Goal: Information Seeking & Learning: Learn about a topic

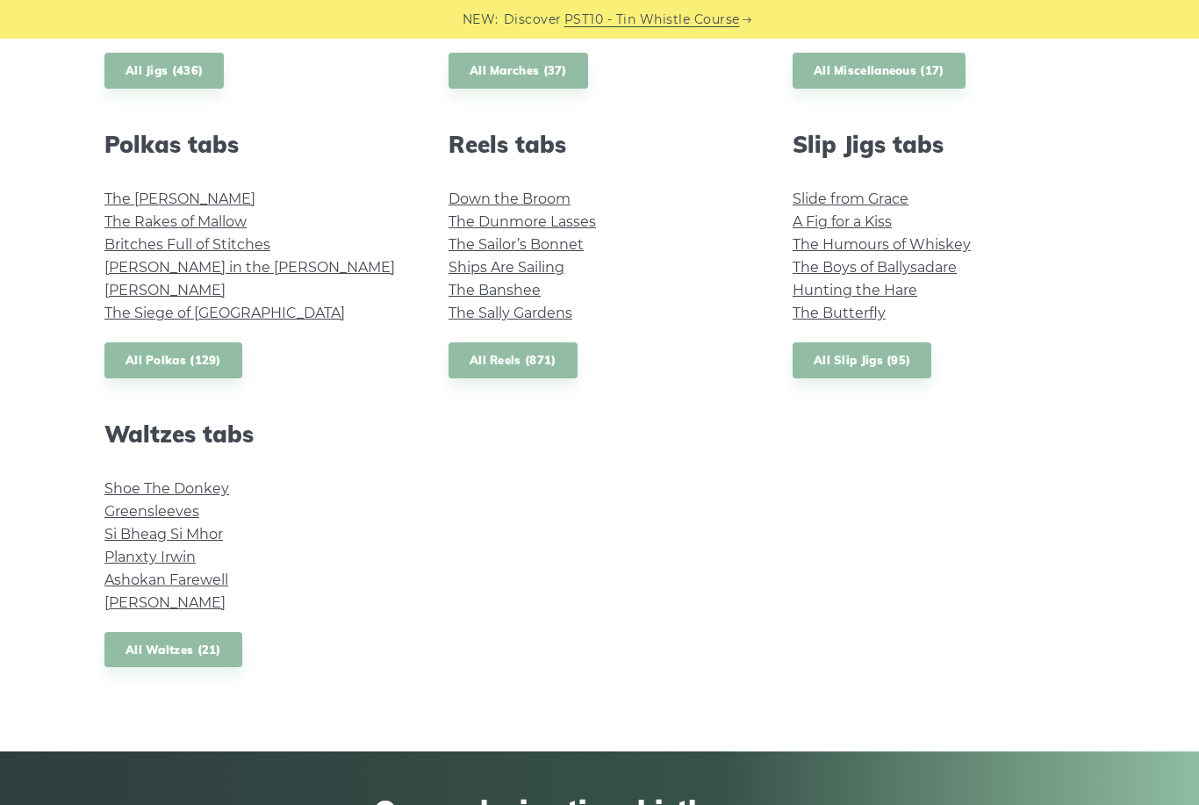
scroll to position [1182, 0]
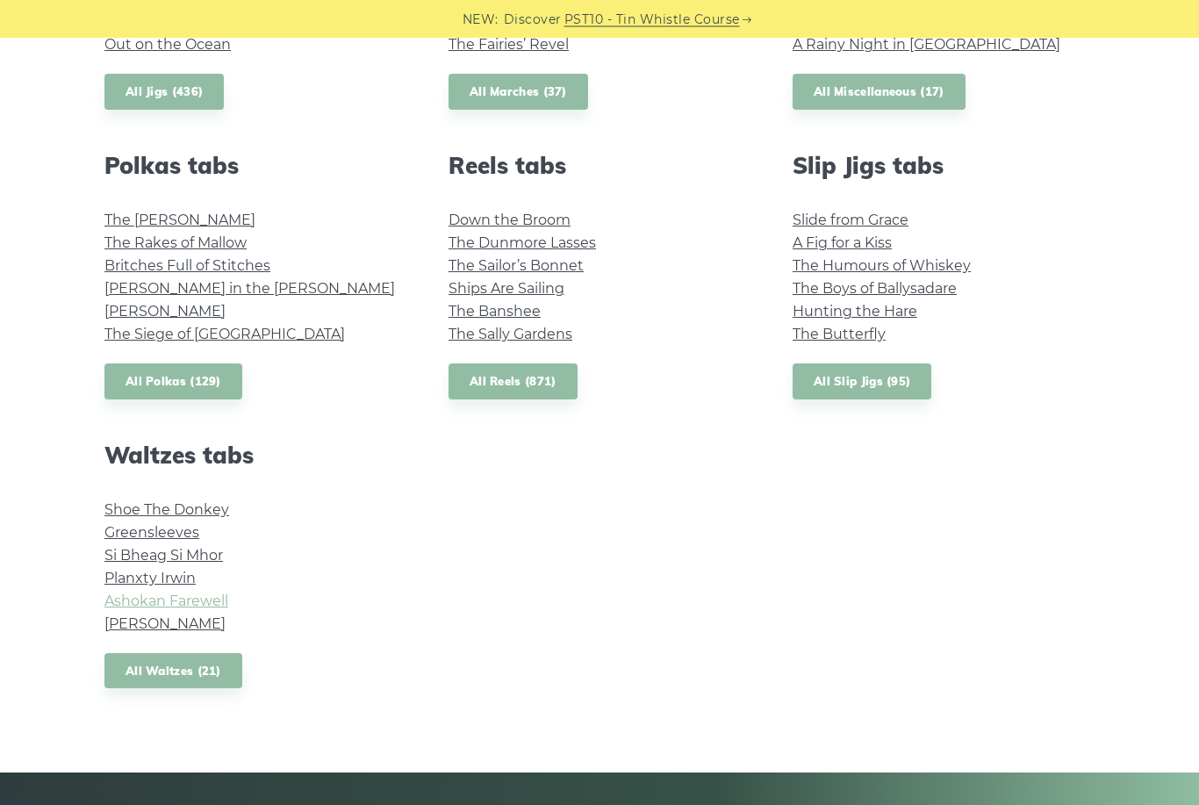
click at [117, 599] on link "Ashokan Farewell" at bounding box center [166, 601] width 124 height 17
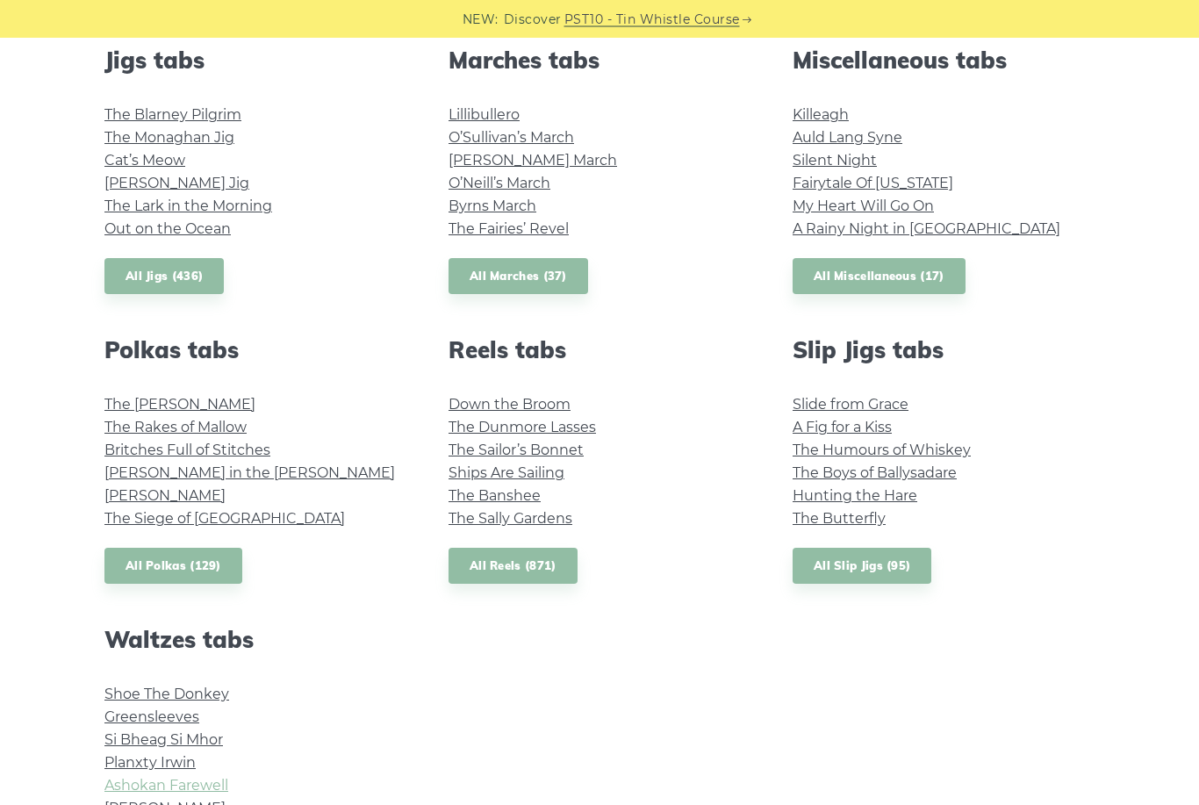
scroll to position [982, 0]
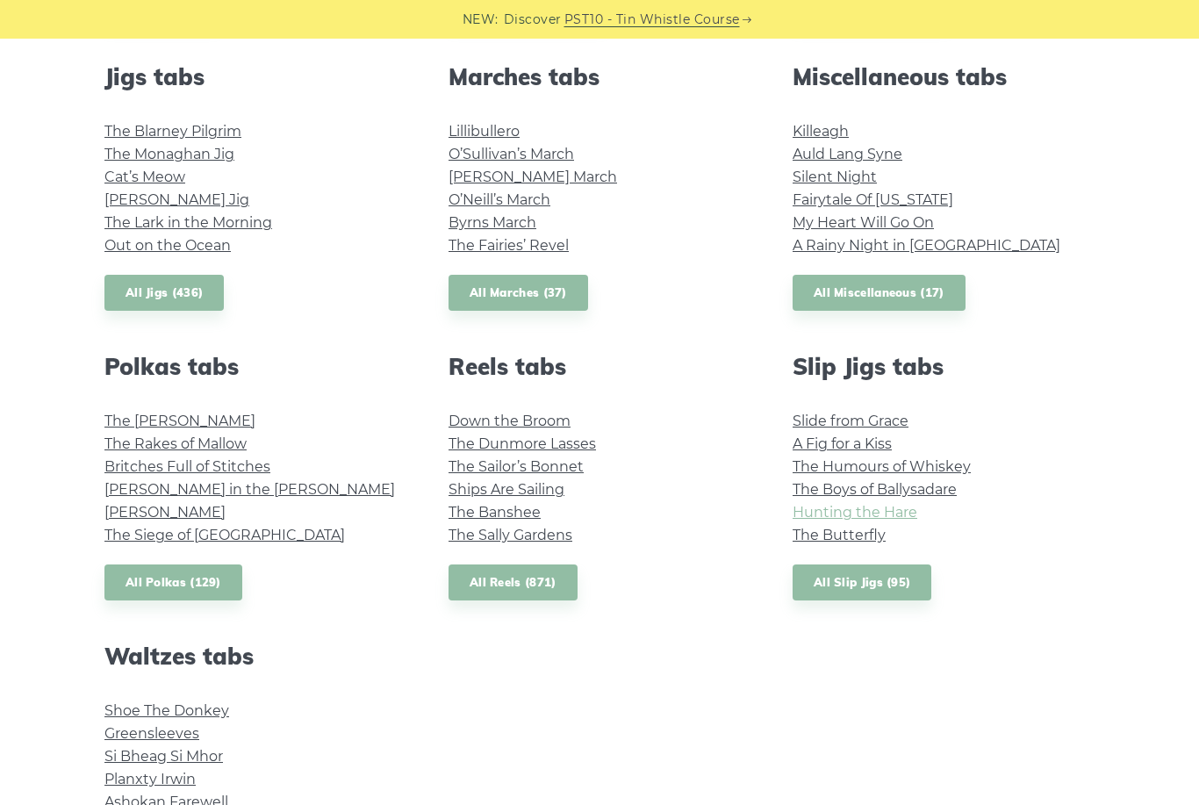
click at [915, 504] on link "Hunting the Hare" at bounding box center [854, 512] width 125 height 17
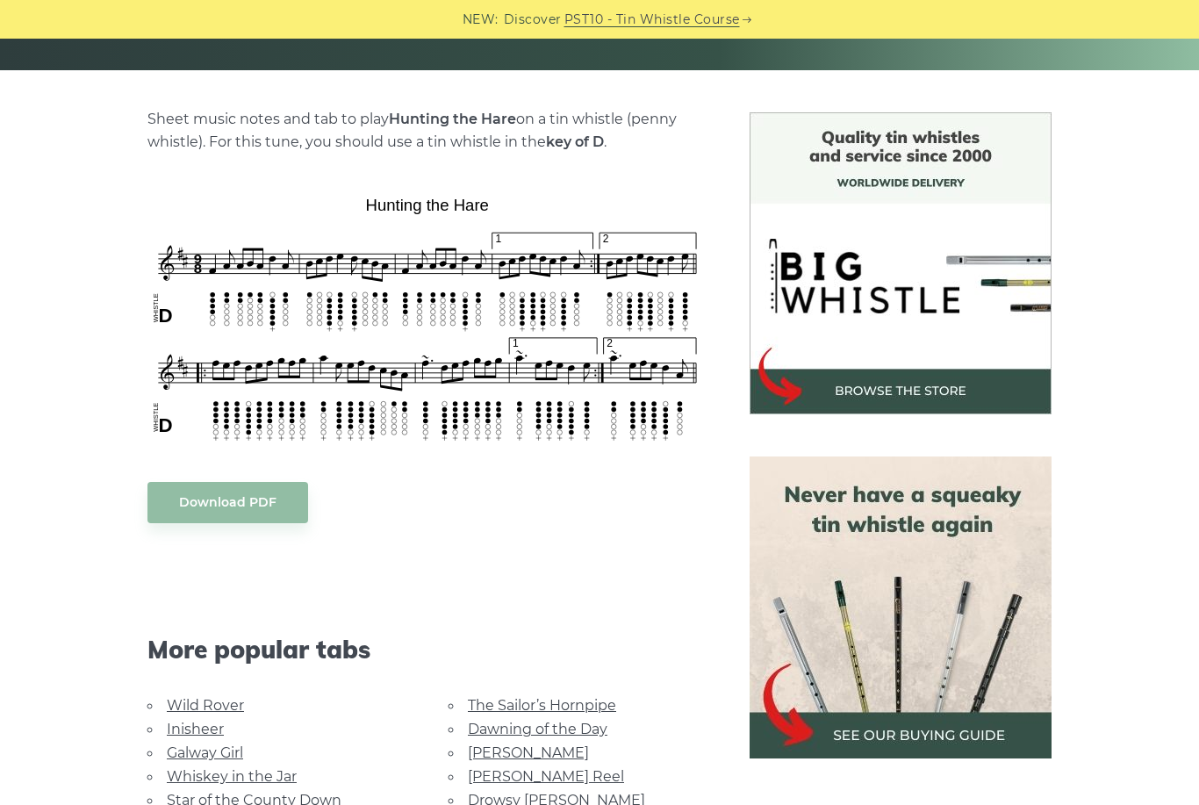
scroll to position [608, 0]
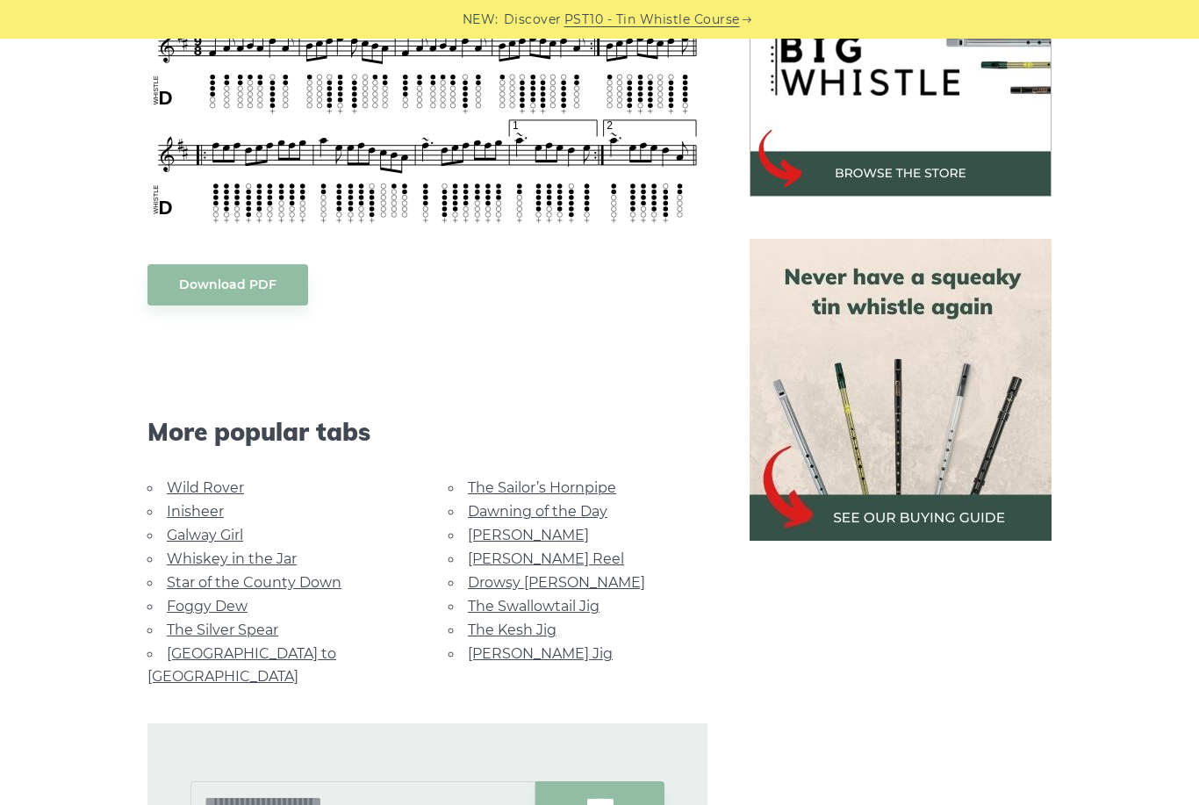
click at [228, 491] on link "Wild Rover" at bounding box center [205, 487] width 77 height 17
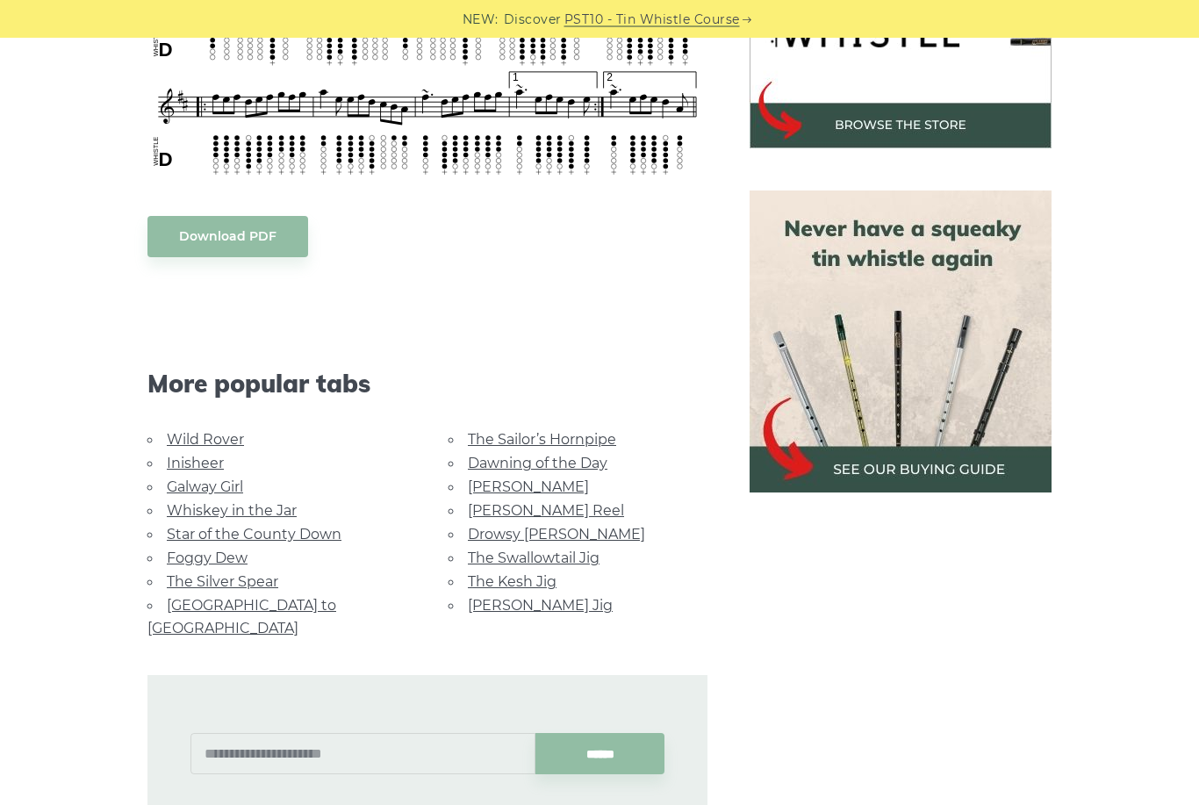
scroll to position [654, 0]
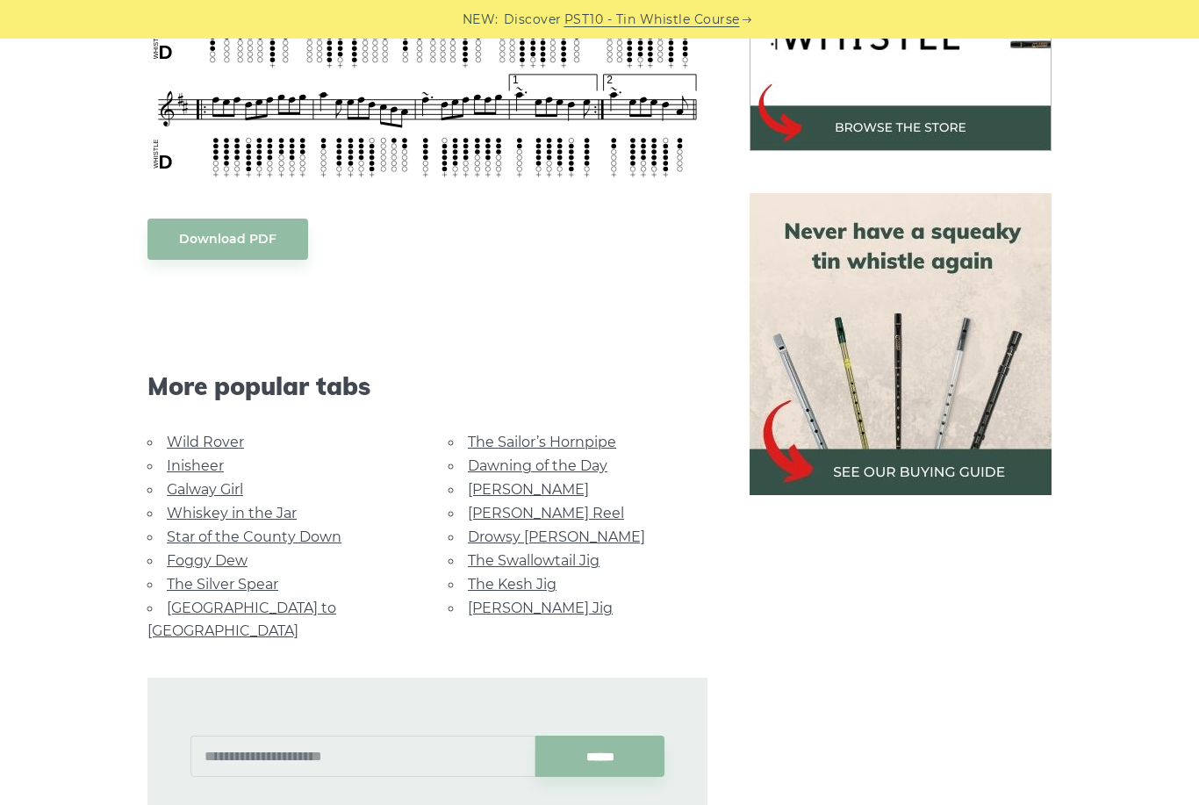
click at [230, 555] on link "Foggy Dew" at bounding box center [207, 560] width 81 height 17
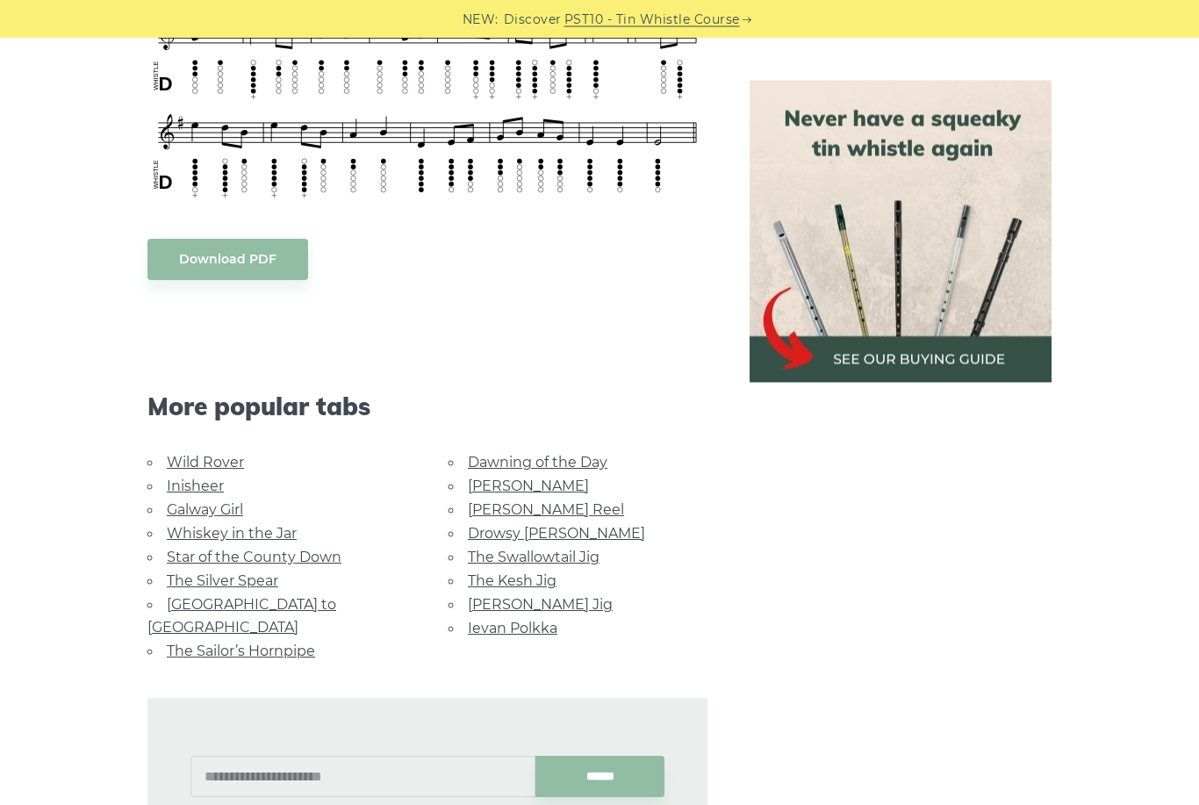
scroll to position [814, 0]
click at [574, 455] on link "Dawning of the Day" at bounding box center [538, 462] width 140 height 17
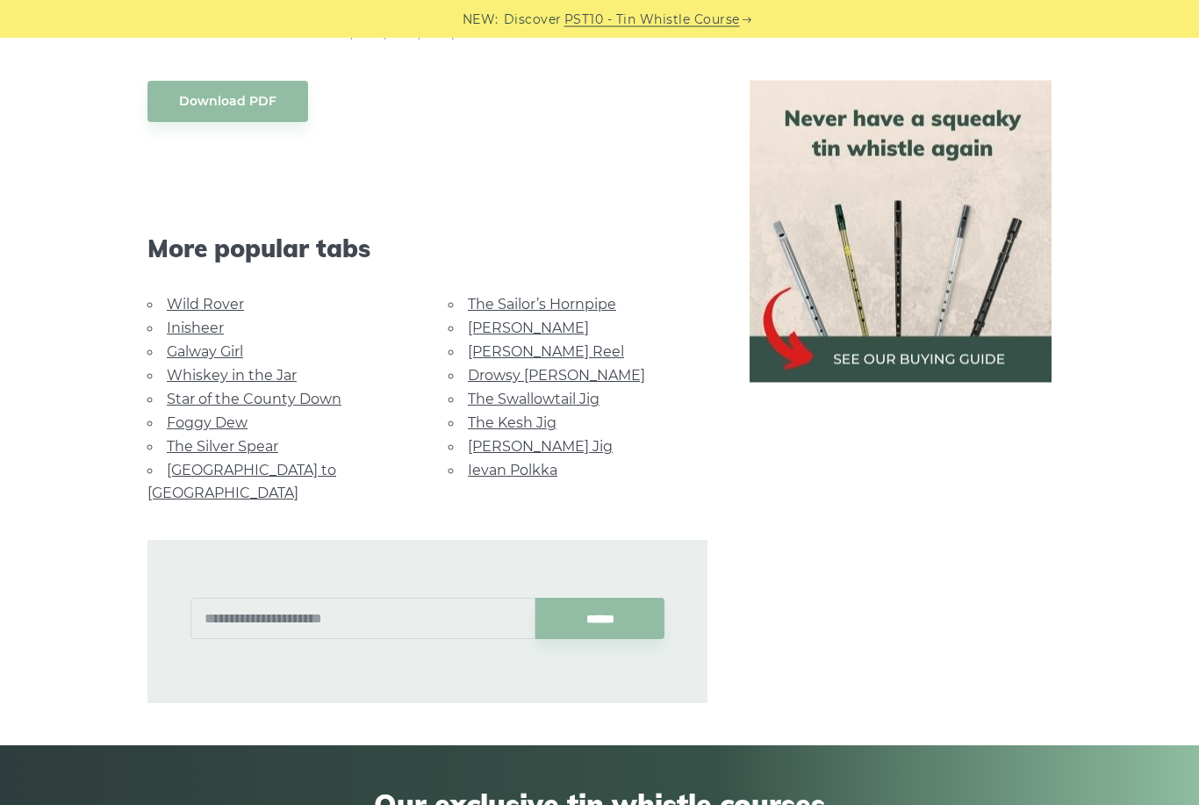
scroll to position [996, 0]
click at [181, 441] on link "The Silver Spear" at bounding box center [222, 446] width 111 height 17
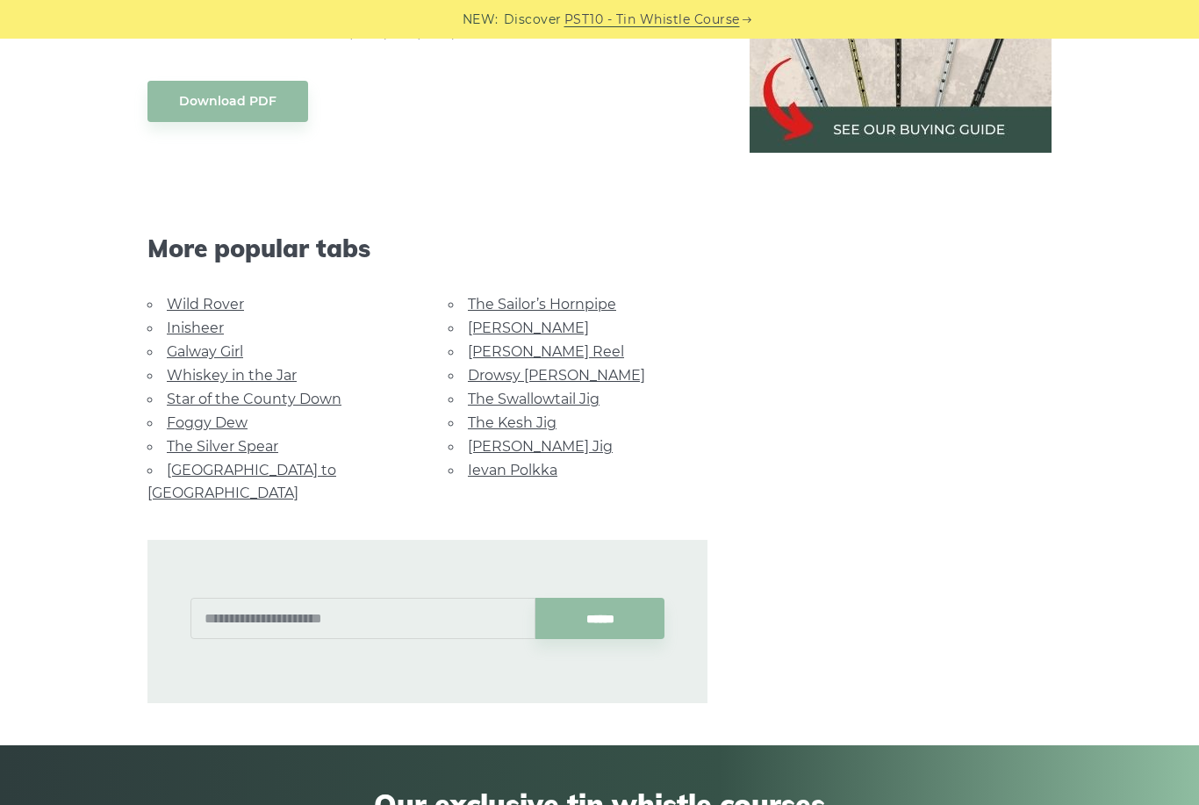
scroll to position [1052, 0]
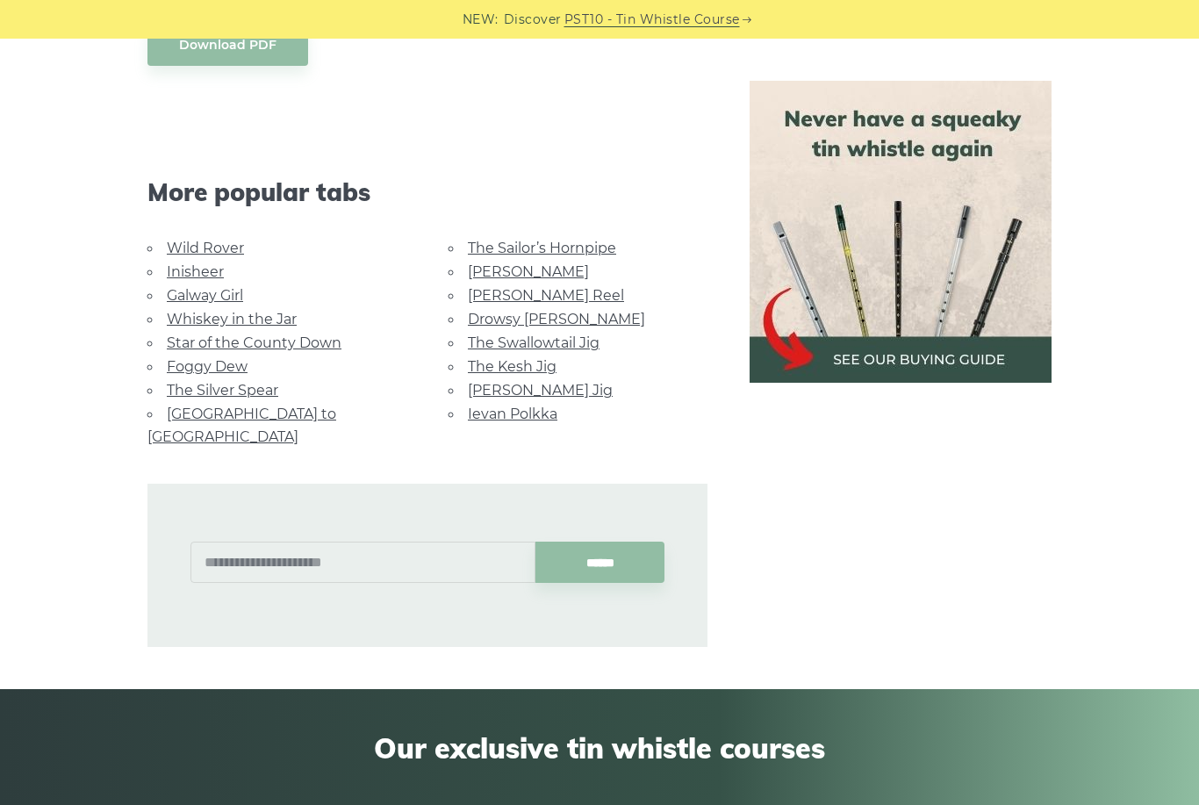
click at [183, 405] on link "[GEOGRAPHIC_DATA] to [GEOGRAPHIC_DATA]" at bounding box center [241, 424] width 189 height 39
click at [534, 391] on link "[PERSON_NAME] Jig" at bounding box center [540, 390] width 145 height 17
click at [544, 405] on link "Ievan Polkka" at bounding box center [513, 413] width 90 height 17
click at [538, 314] on link "Drowsy [PERSON_NAME]" at bounding box center [556, 319] width 177 height 17
click at [975, 350] on img at bounding box center [900, 232] width 302 height 302
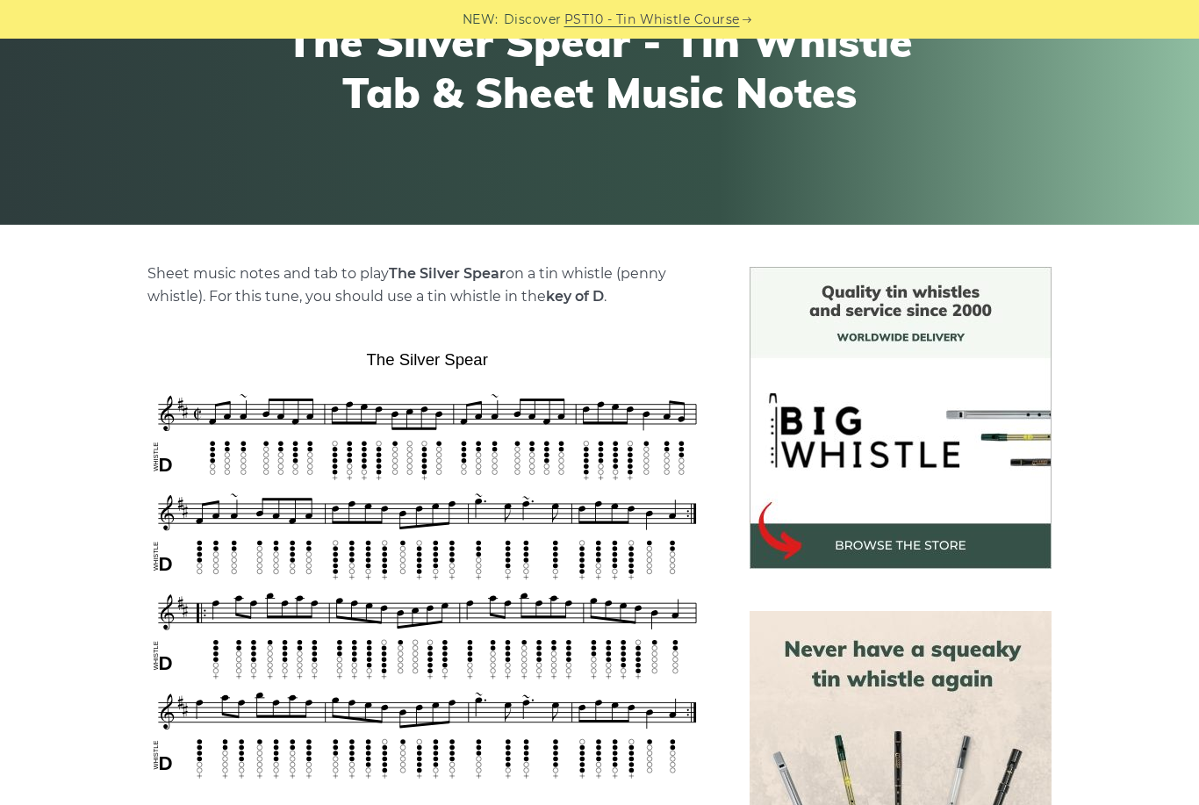
scroll to position [237, 0]
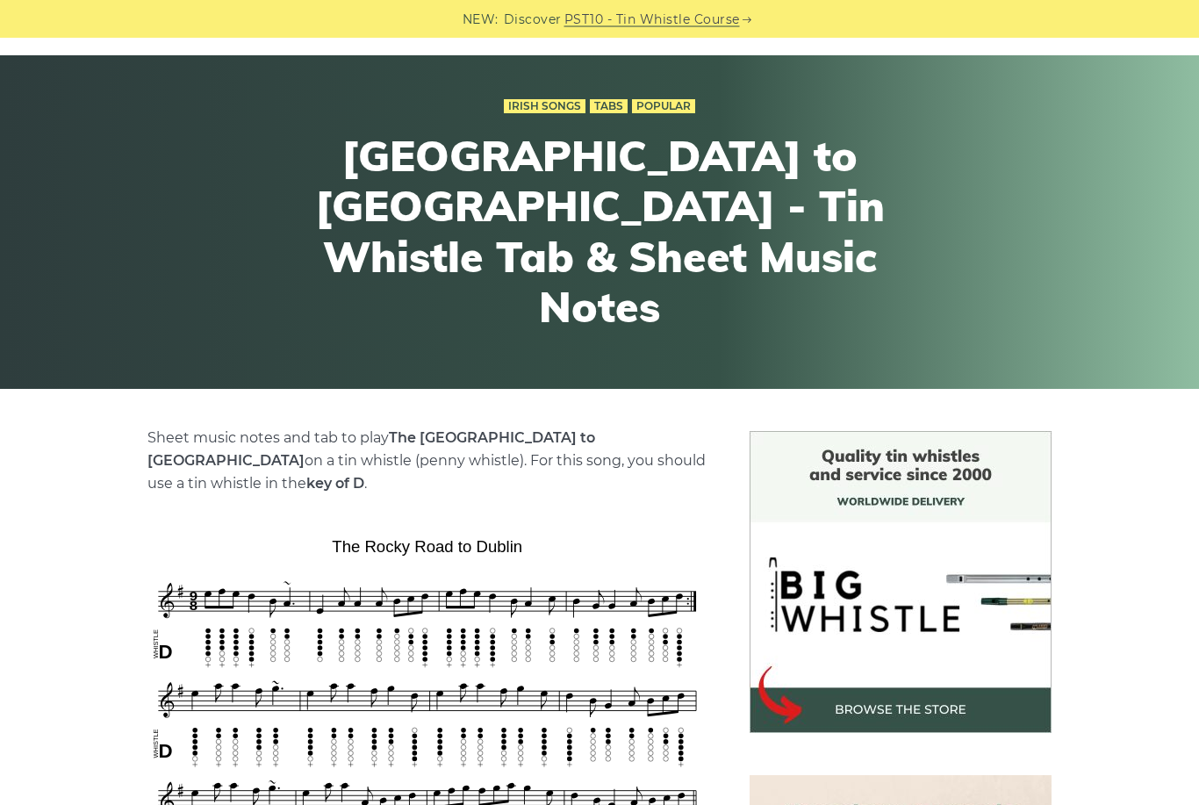
scroll to position [50, 0]
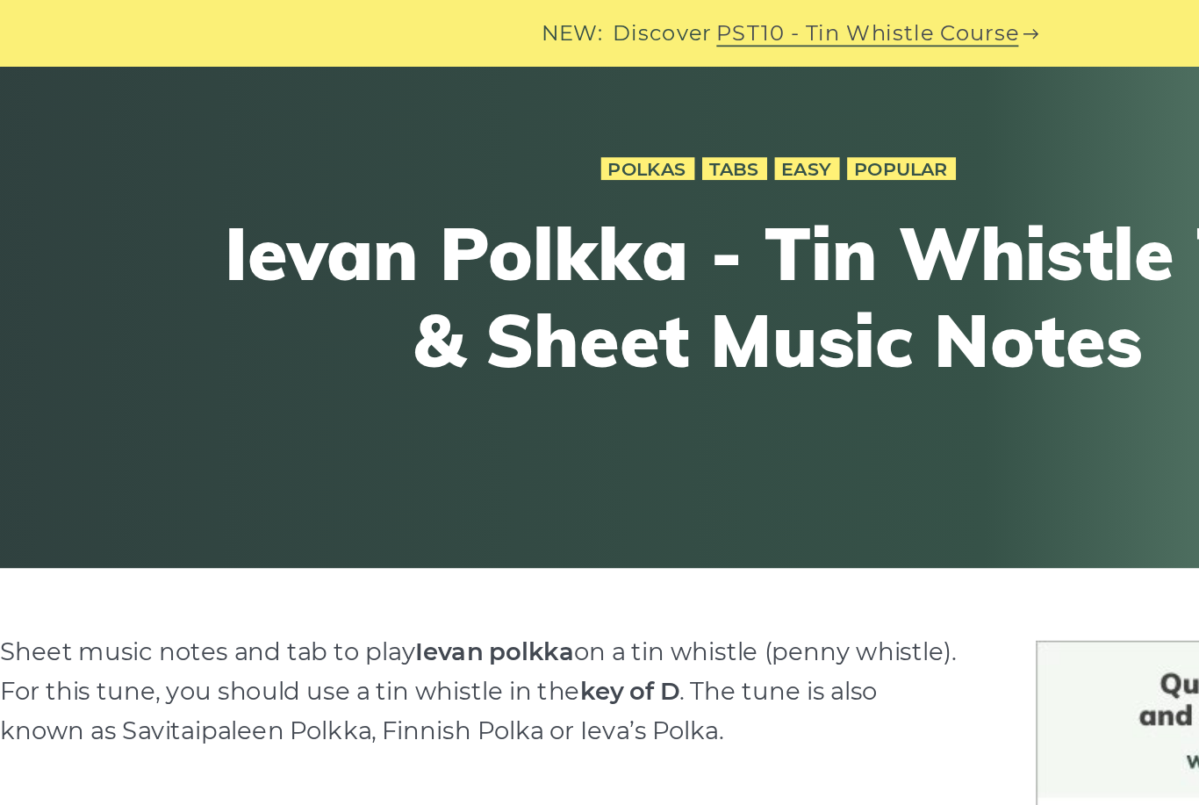
scroll to position [127, 0]
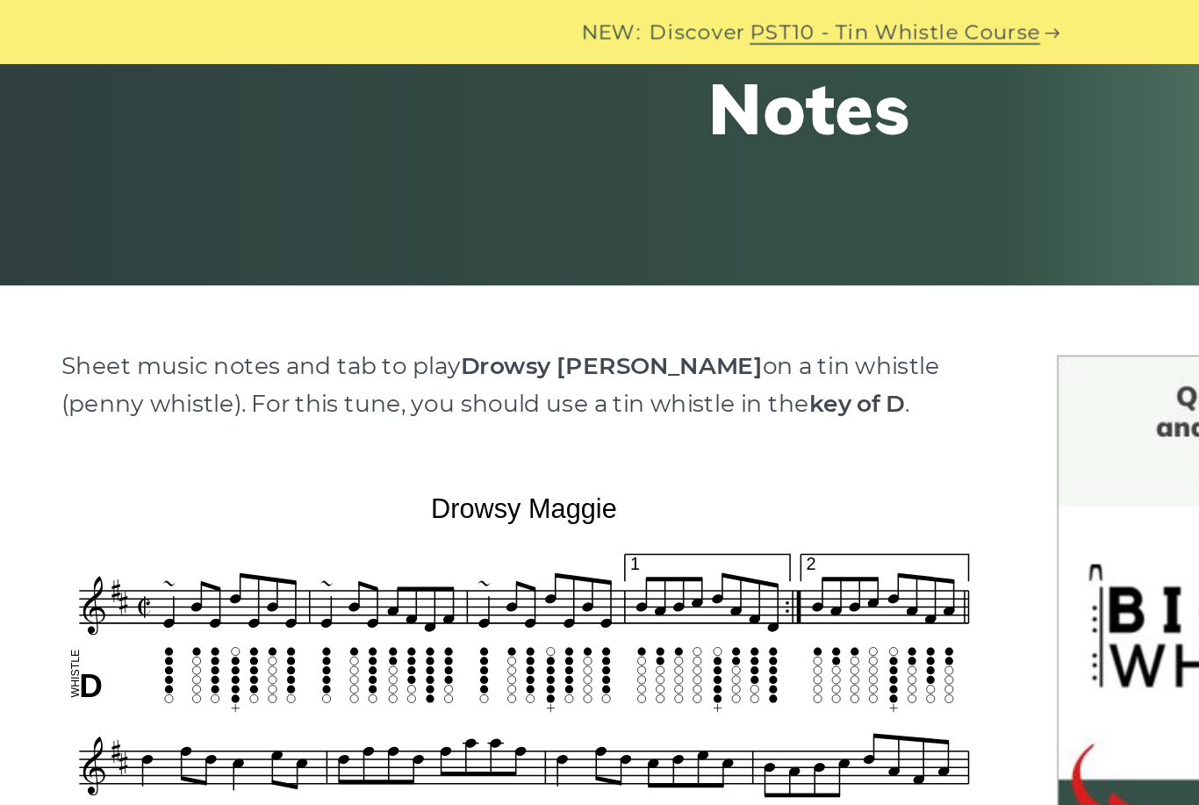
scroll to position [252, 0]
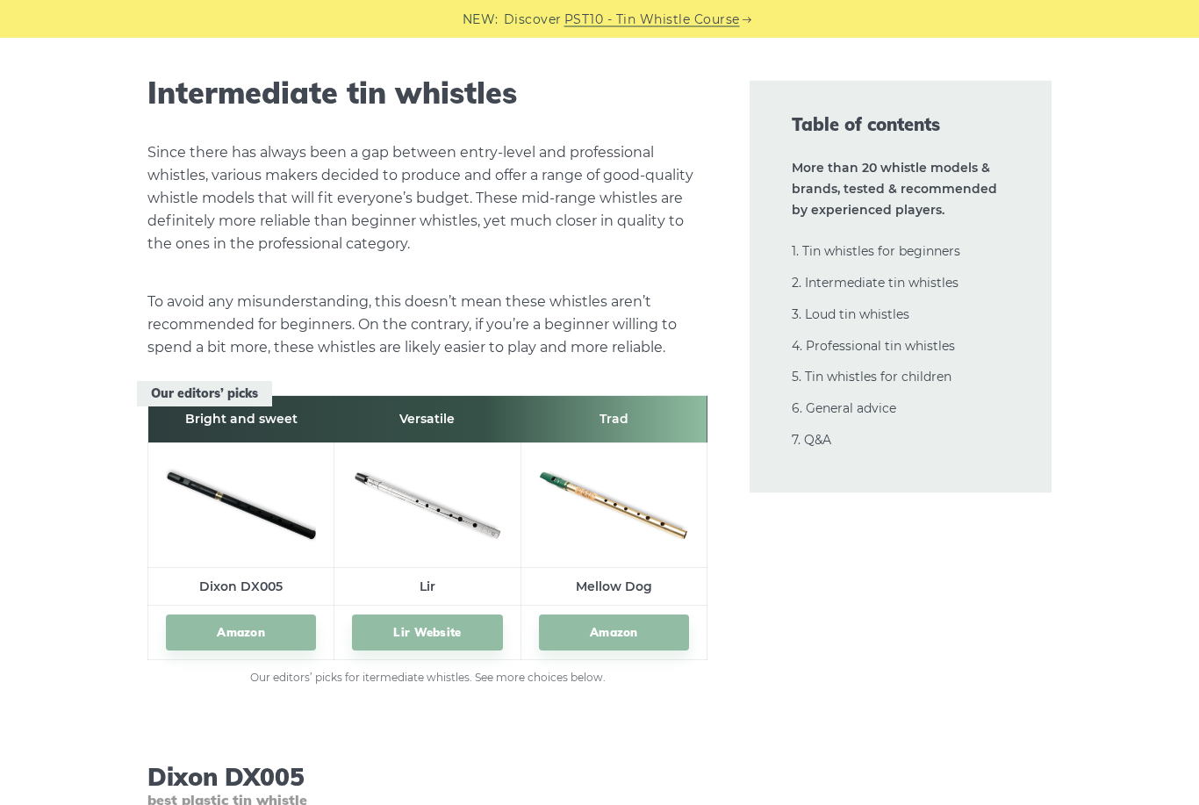
scroll to position [9541, 0]
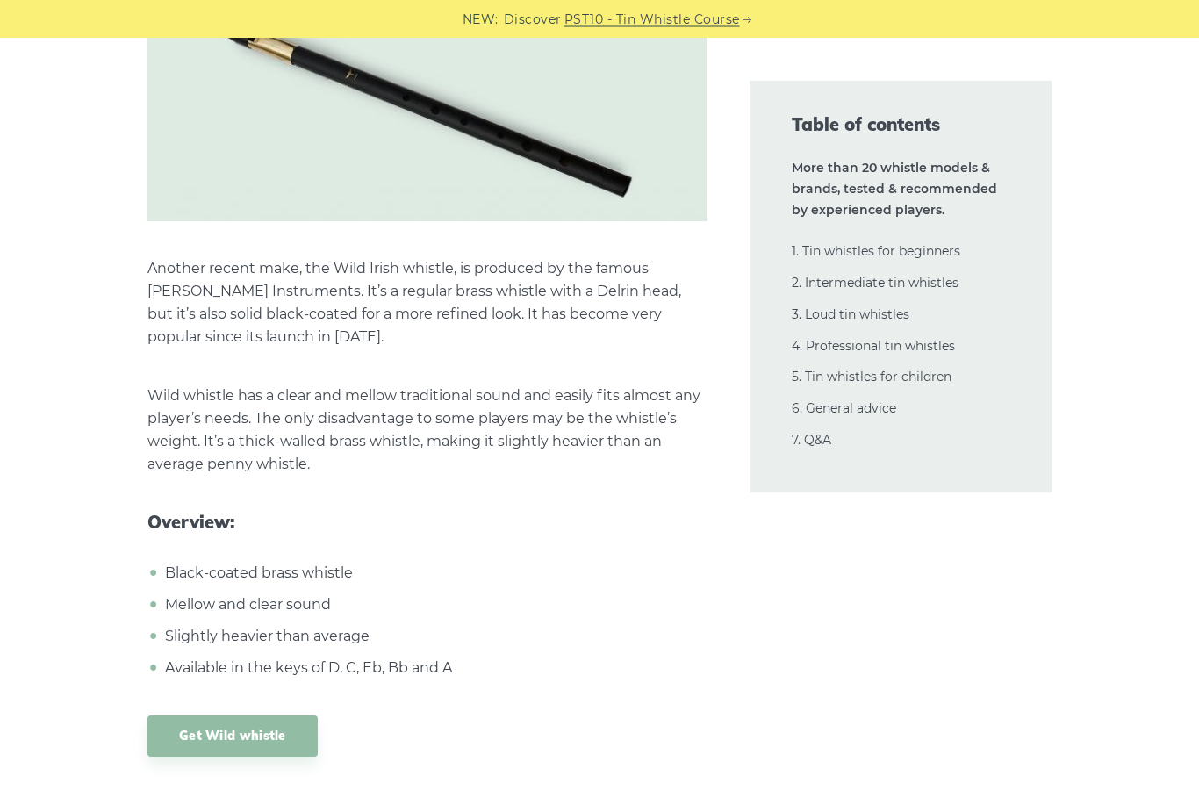
scroll to position [14316, 0]
